Goal: Task Accomplishment & Management: Use online tool/utility

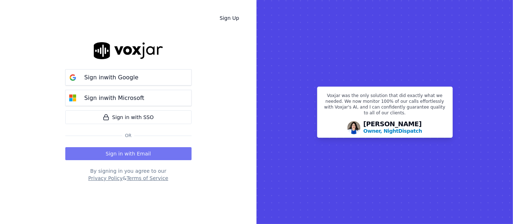
click at [115, 151] on button "Sign in with Email" at bounding box center [128, 153] width 126 height 13
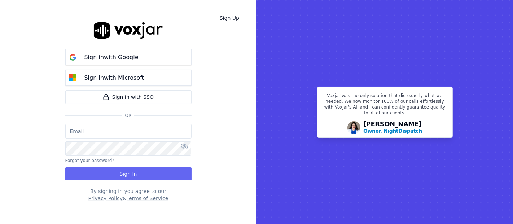
type input "shadia.decastro01.baq@nwfg.net"
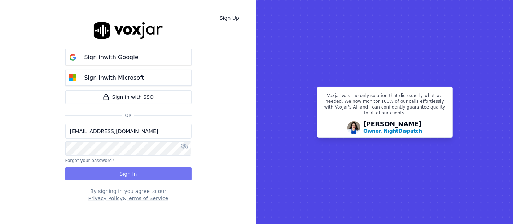
click at [116, 167] on button "Sign In" at bounding box center [128, 173] width 126 height 13
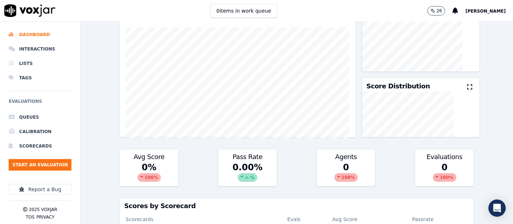
scroll to position [40, 0]
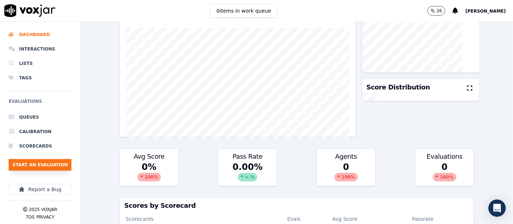
click at [57, 163] on button "Start an Evaluation" at bounding box center [40, 165] width 63 height 12
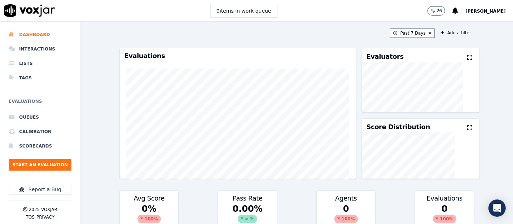
scroll to position [0, 0]
